Goal: Find specific page/section: Find specific page/section

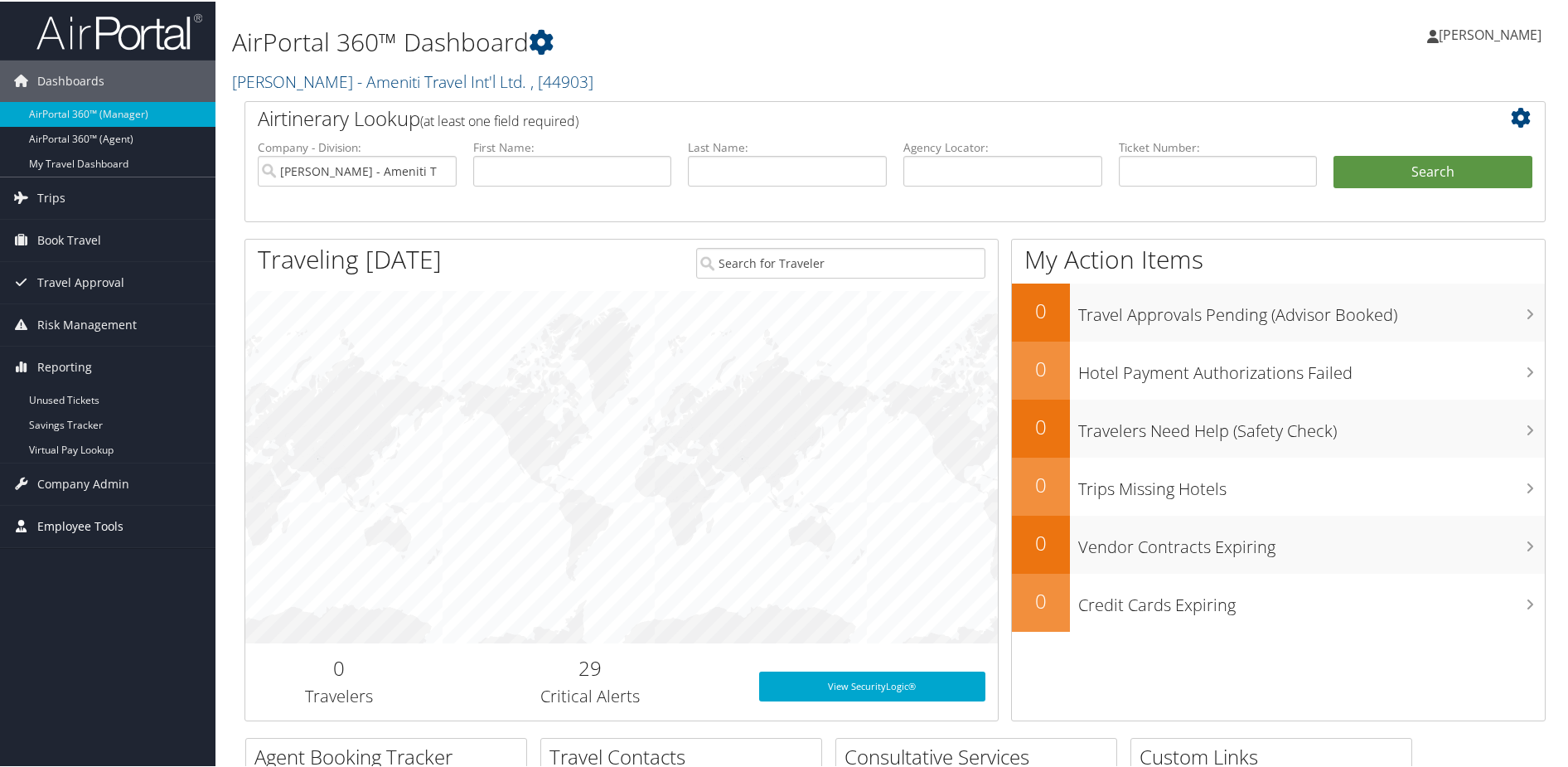
click at [91, 522] on span "Employee Tools" at bounding box center [80, 525] width 86 height 41
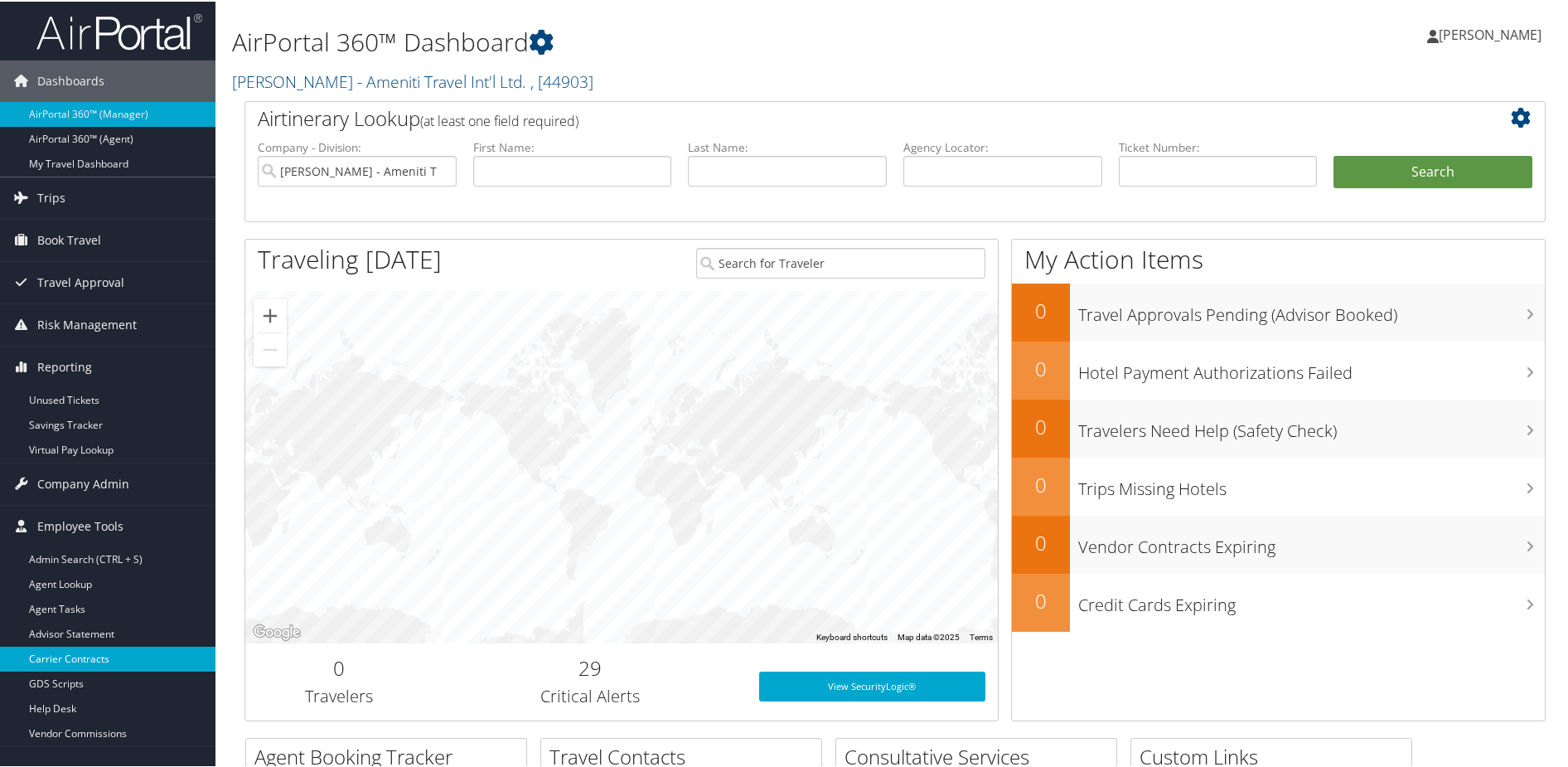
click at [100, 651] on link "Carrier Contracts" at bounding box center [107, 657] width 215 height 24
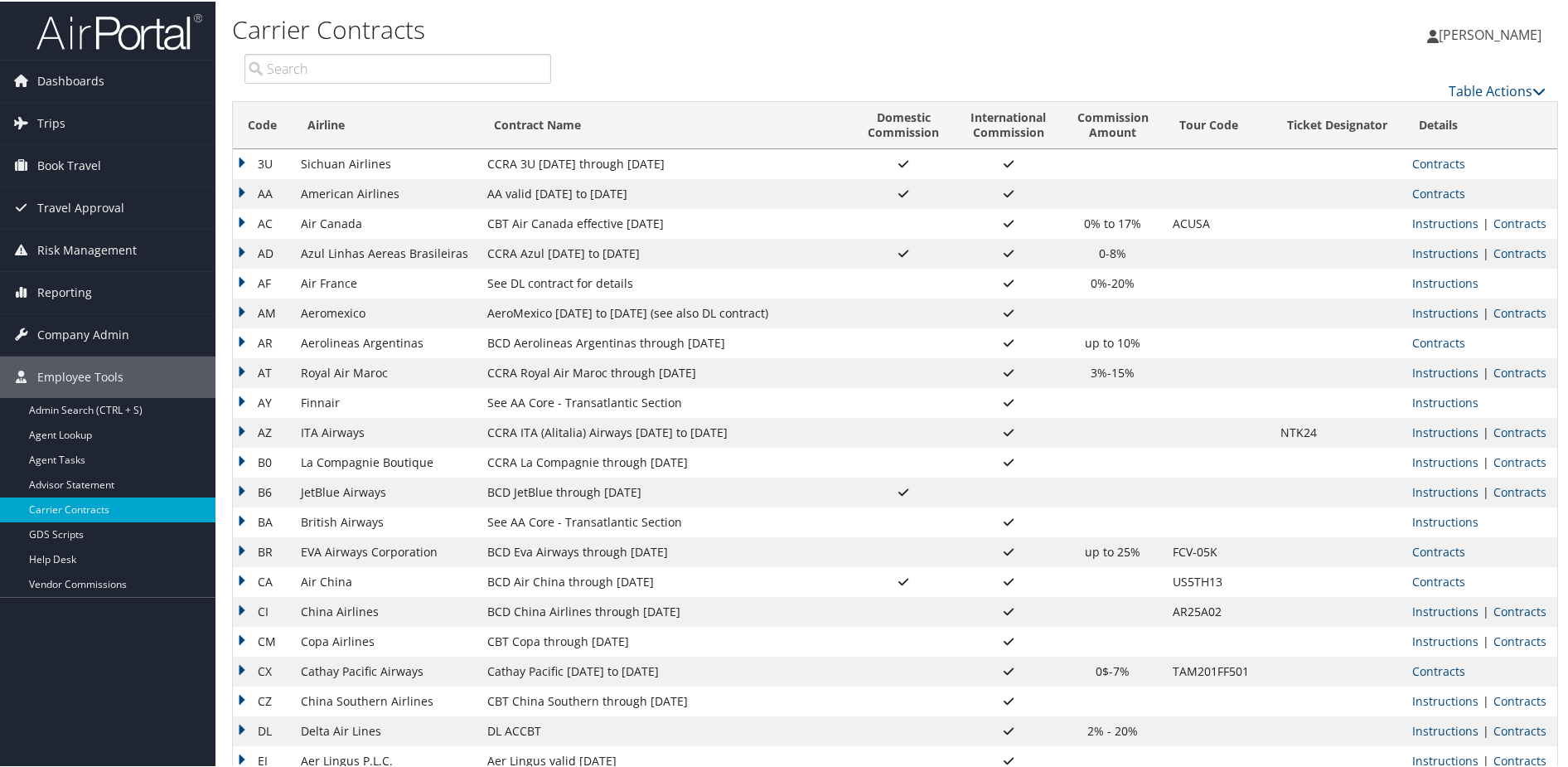
click at [317, 71] on input "search" at bounding box center [398, 67] width 307 height 30
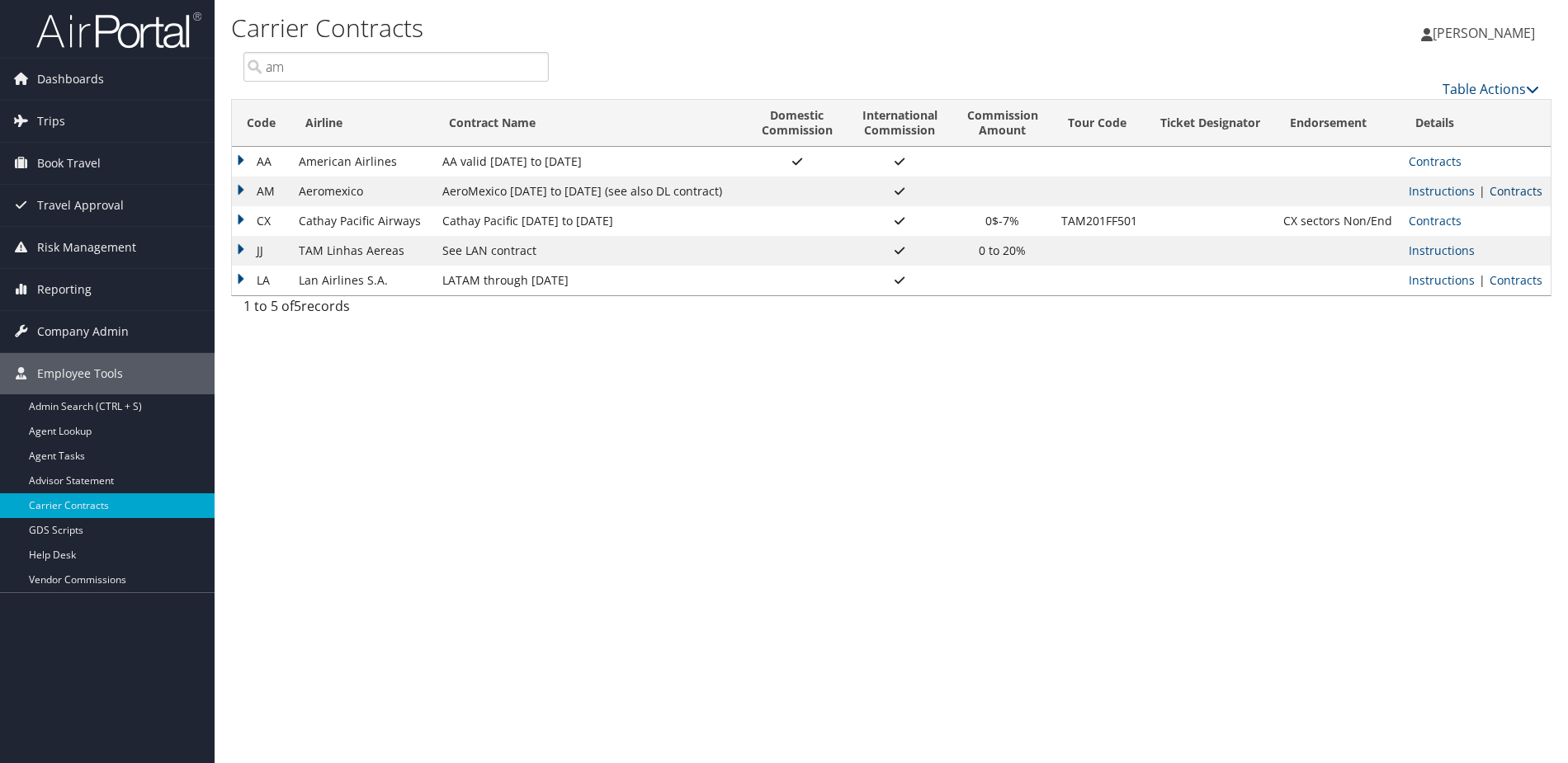
type input "am"
click at [1513, 191] on link "Contracts" at bounding box center [1516, 191] width 53 height 16
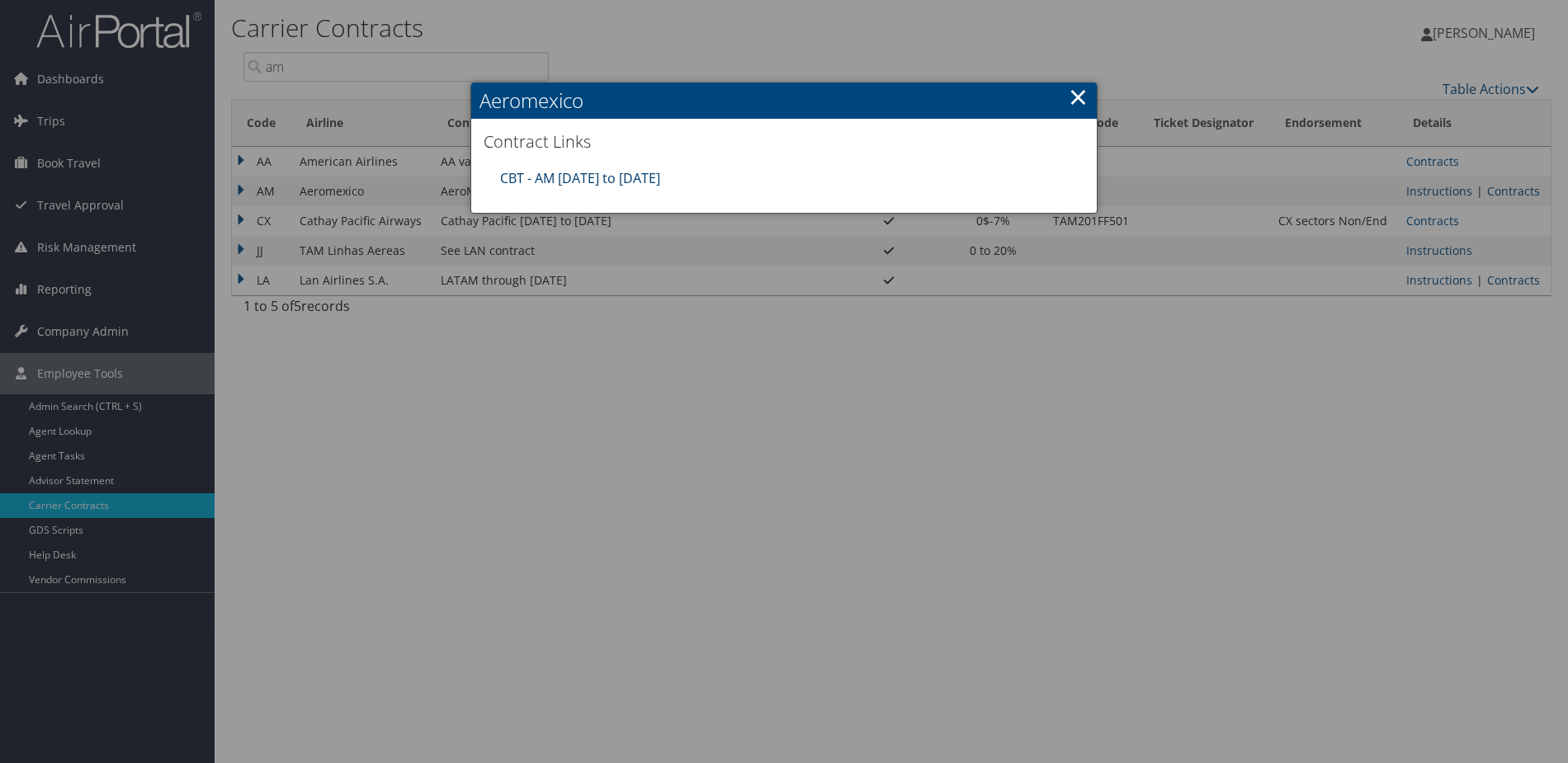
click at [590, 169] on link "CBT - AM [DATE] to [DATE]" at bounding box center [580, 178] width 160 height 18
click at [593, 174] on link "CBT - AM [DATE] to [DATE]" at bounding box center [580, 178] width 160 height 18
click at [1077, 97] on link "×" at bounding box center [1078, 96] width 19 height 33
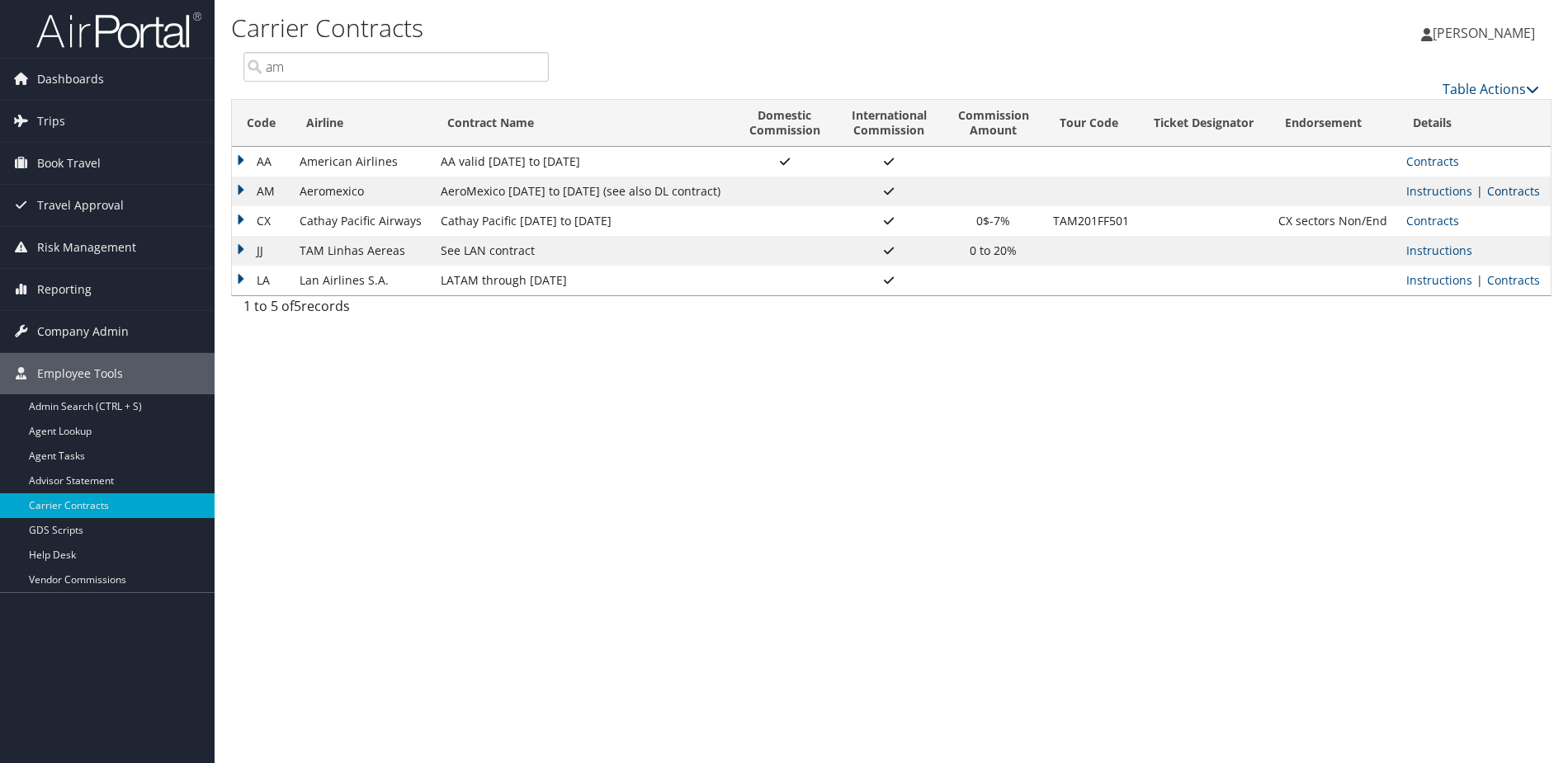
click at [1513, 186] on link "Contracts" at bounding box center [1513, 191] width 53 height 16
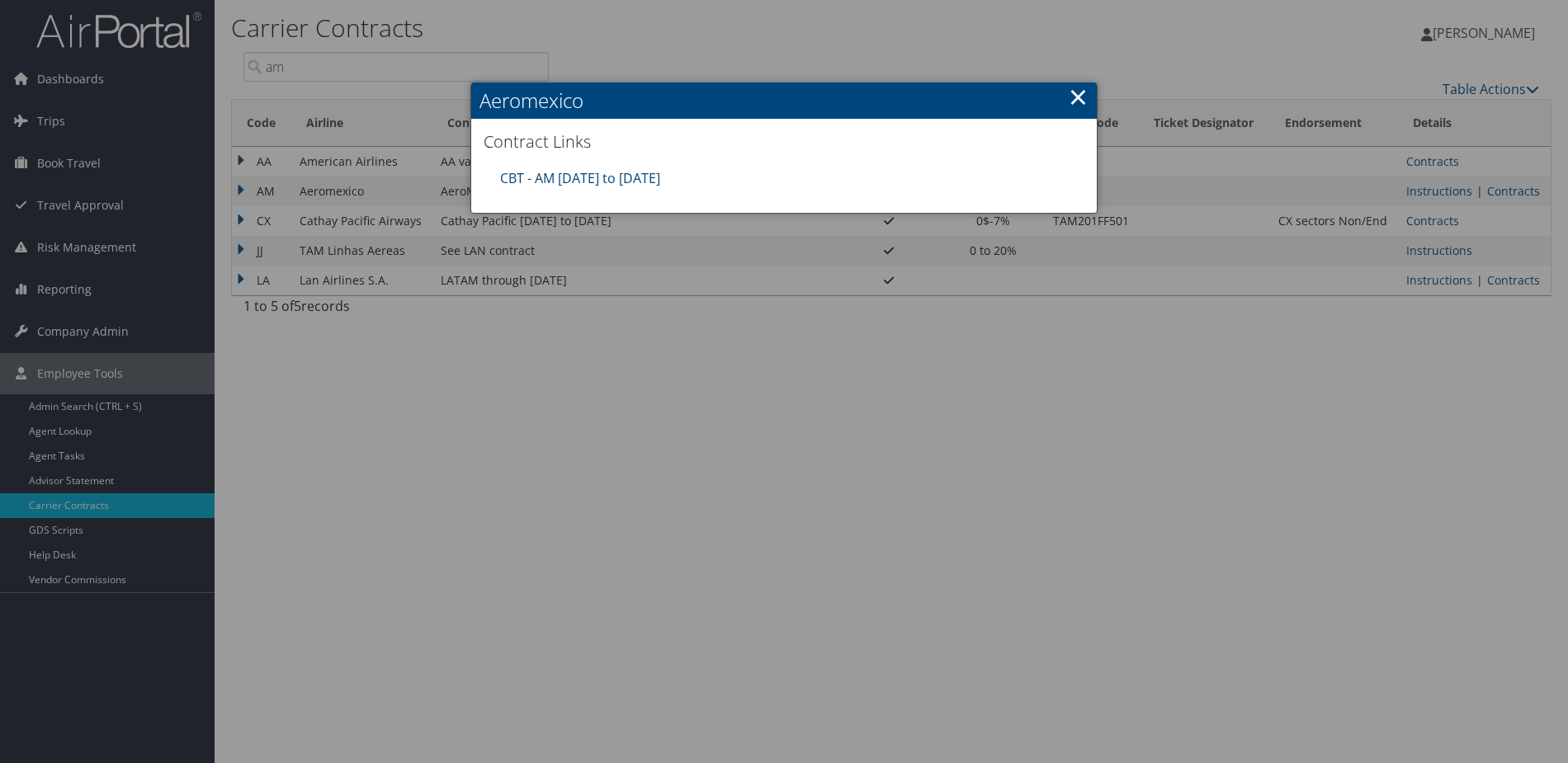
click at [1080, 95] on link "×" at bounding box center [1078, 96] width 19 height 33
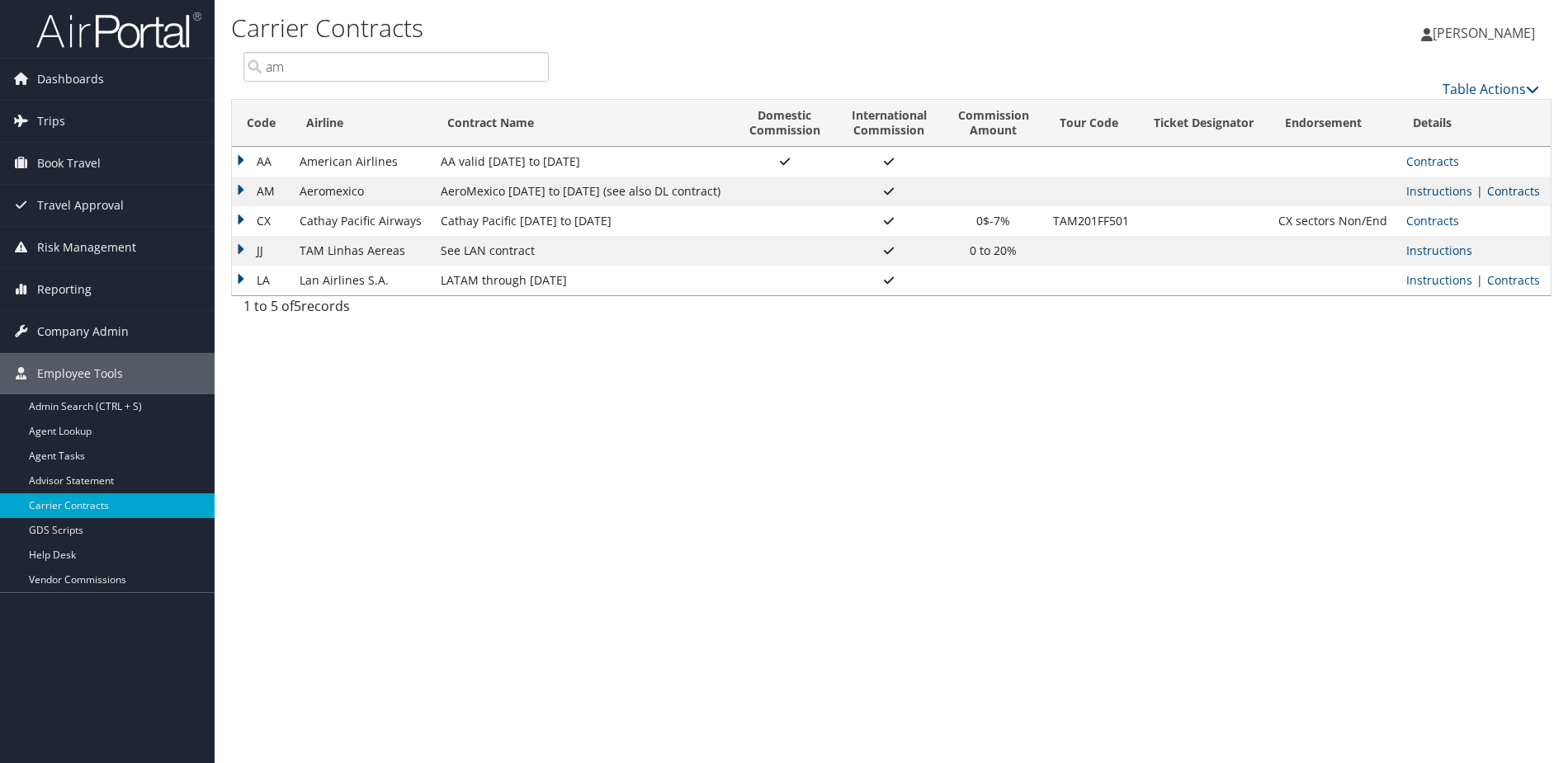
click at [1524, 185] on link "Contracts" at bounding box center [1513, 191] width 53 height 16
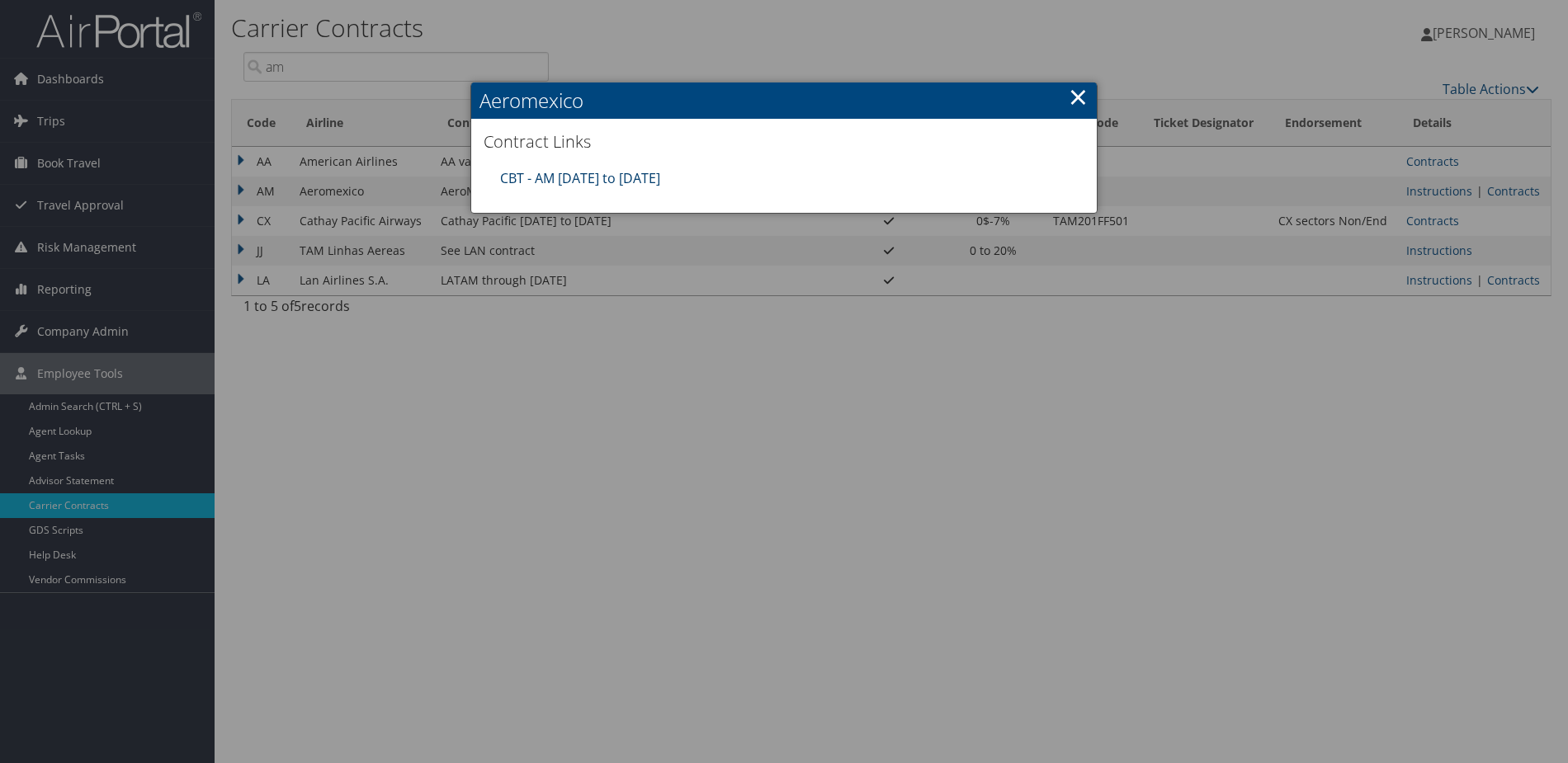
click at [588, 176] on link "CBT - AM [DATE] to [DATE]" at bounding box center [580, 178] width 160 height 18
